Goal: Information Seeking & Learning: Learn about a topic

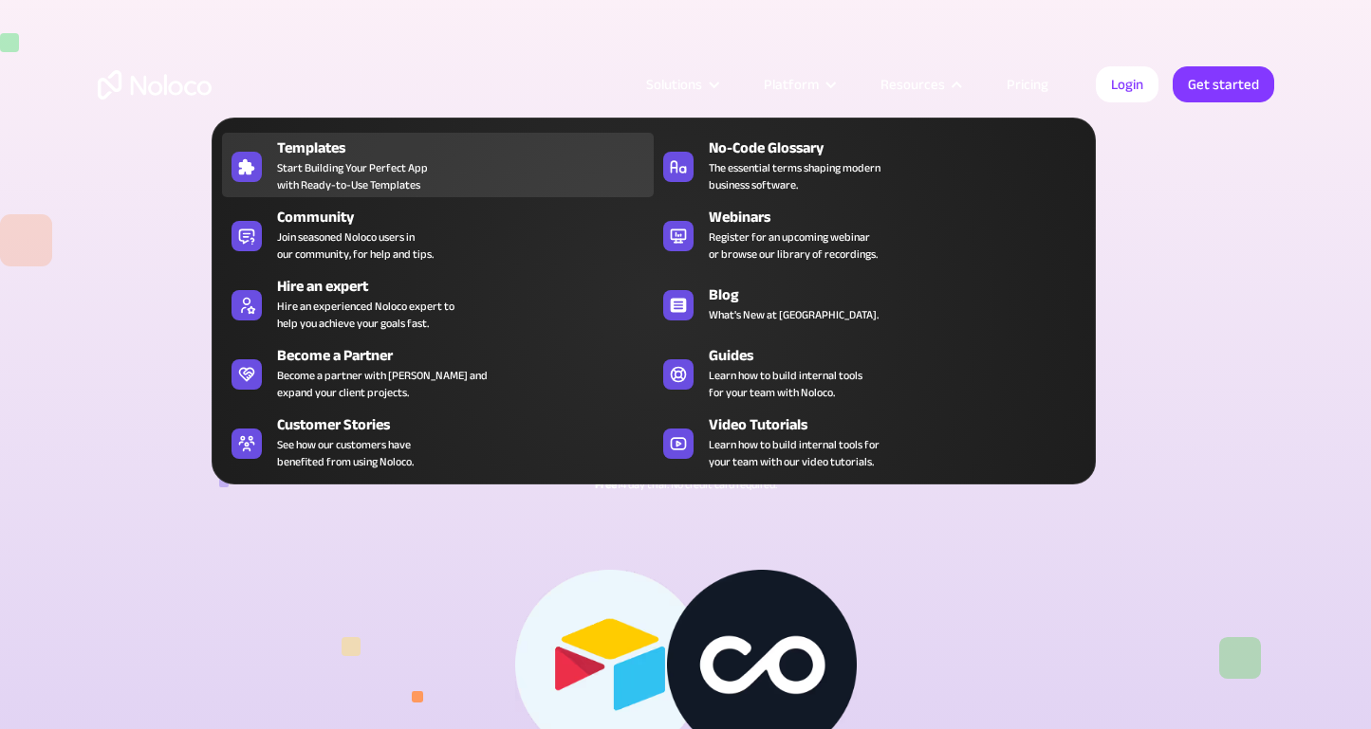
click at [373, 182] on span "Start Building Your Perfect App with Ready-to-Use Templates" at bounding box center [352, 176] width 151 height 34
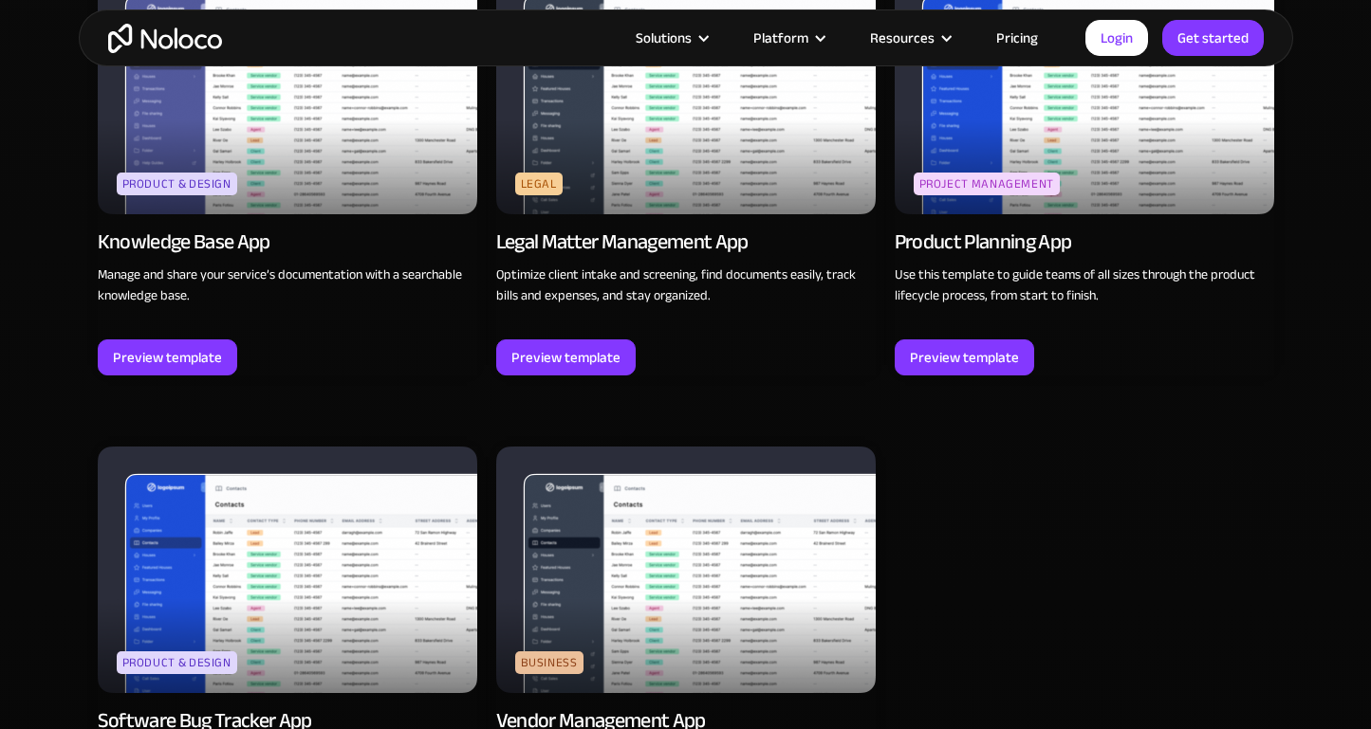
scroll to position [5117, 0]
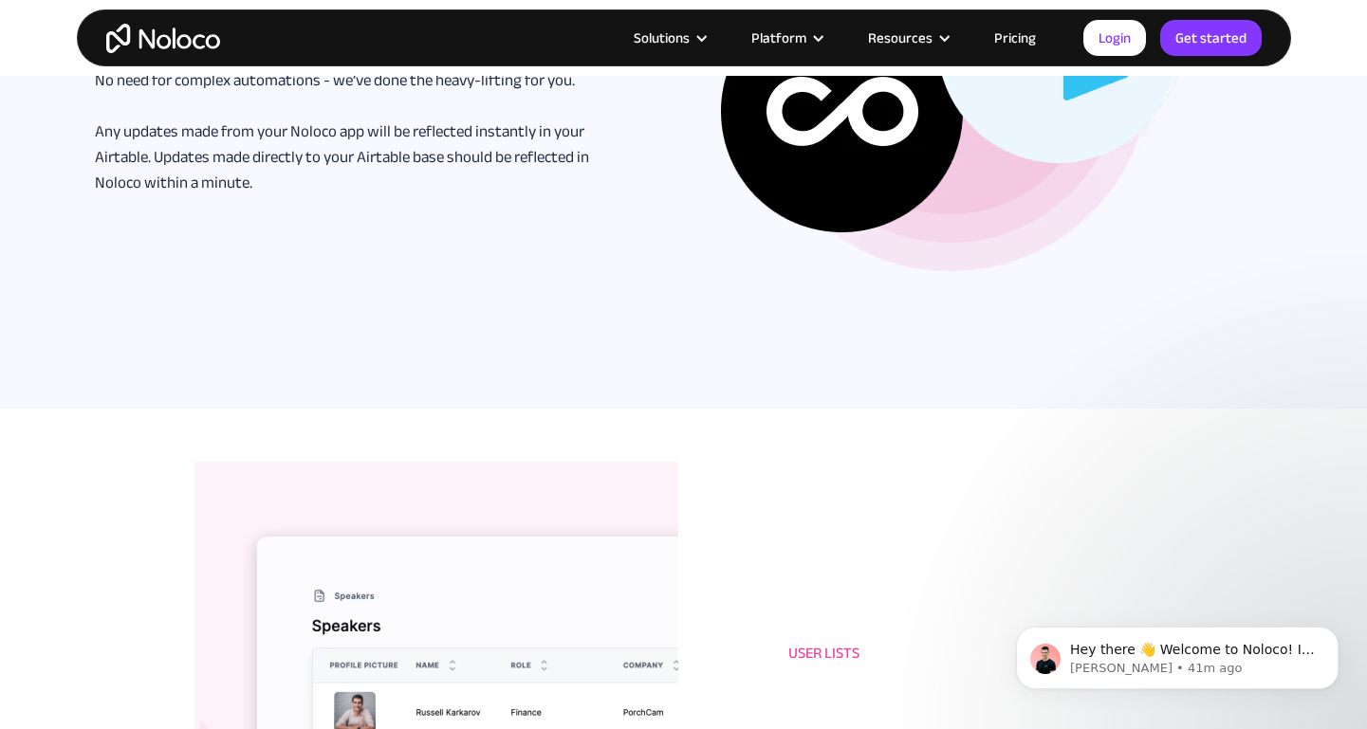
scroll to position [3345, 0]
